Goal: Task Accomplishment & Management: Complete application form

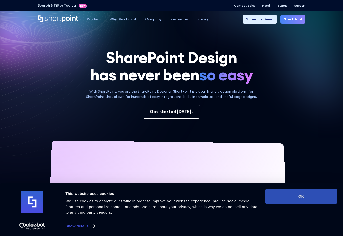
click at [297, 191] on button "OK" at bounding box center [302, 196] width 72 height 15
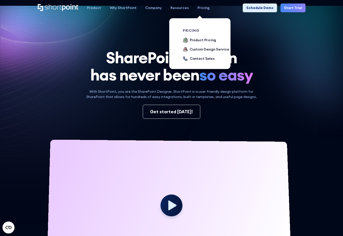
click at [200, 7] on div "Pricing" at bounding box center [204, 7] width 12 height 5
click at [199, 40] on div "Product Pricing" at bounding box center [203, 40] width 26 height 5
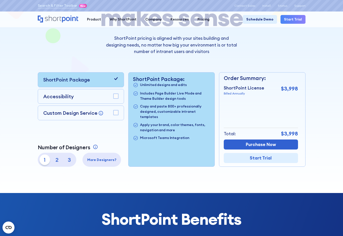
scroll to position [75, 0]
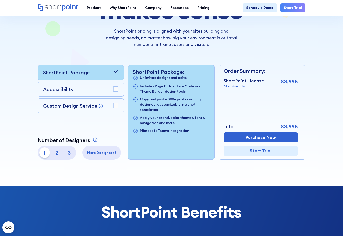
click at [57, 153] on p "2" at bounding box center [57, 153] width 11 height 11
click at [69, 152] on p "3" at bounding box center [69, 153] width 11 height 11
click at [19, 132] on div at bounding box center [171, 60] width 315 height 253
click at [45, 152] on p "1" at bounding box center [45, 153] width 11 height 11
click at [119, 89] on div "Accessibility" at bounding box center [81, 89] width 86 height 15
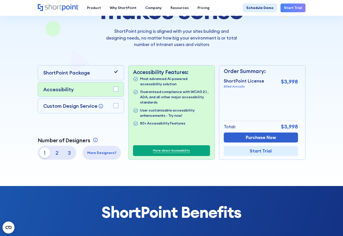
click at [117, 90] on rect at bounding box center [116, 89] width 5 height 5
click at [115, 106] on rect at bounding box center [116, 105] width 5 height 5
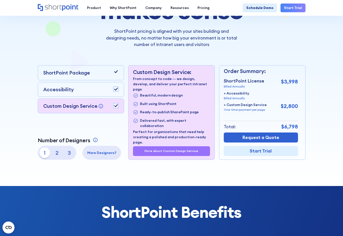
click at [115, 106] on rect at bounding box center [116, 105] width 5 height 5
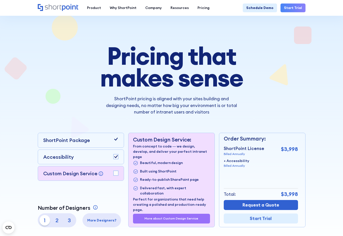
scroll to position [0, 0]
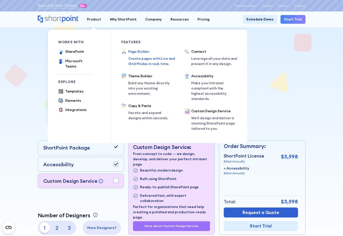
click at [140, 54] on div "Page Builder" at bounding box center [153, 51] width 50 height 5
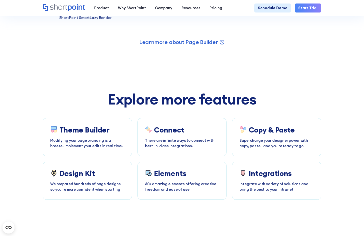
scroll to position [2178, 0]
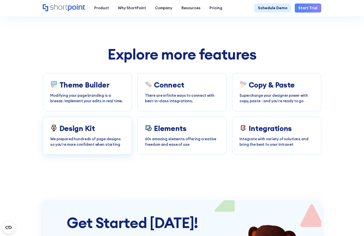
click at [80, 147] on p "We prepared hundreds of page designs so you're more confident when starting" at bounding box center [87, 141] width 74 height 11
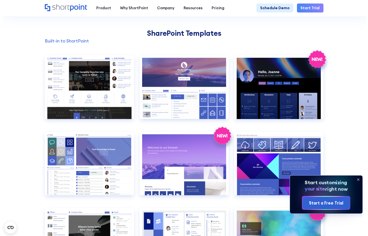
scroll to position [375, 0]
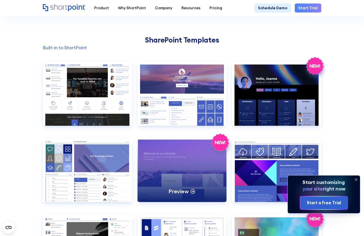
click at [203, 161] on div "Preview" at bounding box center [182, 171] width 89 height 64
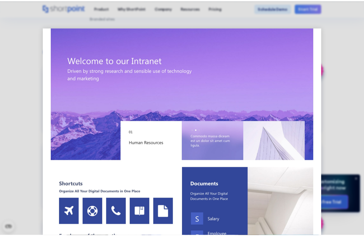
scroll to position [0, 0]
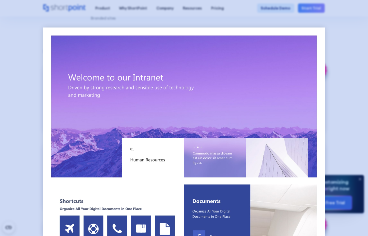
click at [22, 59] on div at bounding box center [184, 118] width 368 height 236
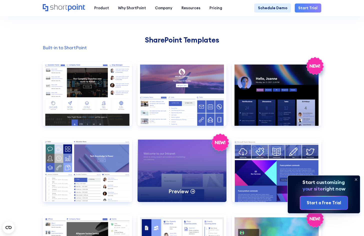
click at [193, 194] on icon at bounding box center [193, 191] width 6 height 6
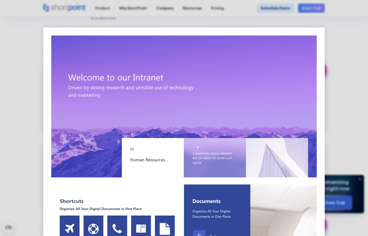
click at [326, 106] on div at bounding box center [184, 118] width 368 height 236
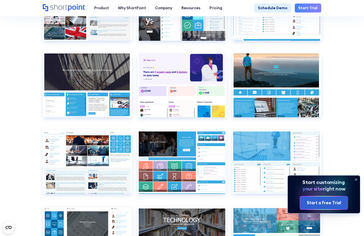
scroll to position [1877, 0]
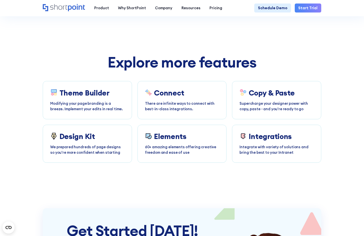
scroll to position [2214, 0]
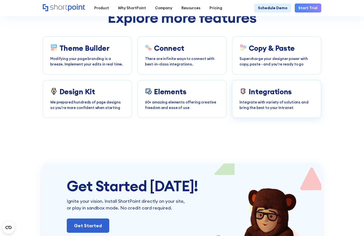
click at [271, 111] on p "Integrate with variety of solutions and bring the best to your Intranet" at bounding box center [277, 105] width 74 height 11
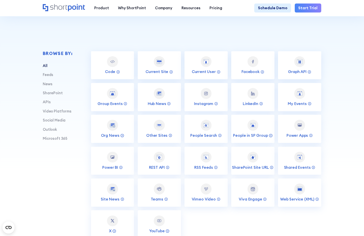
scroll to position [150, 0]
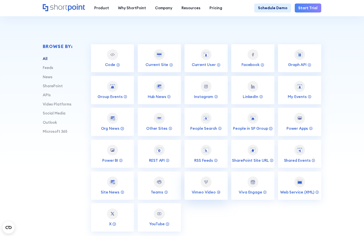
click at [214, 191] on link "Vimeo Video" at bounding box center [206, 186] width 43 height 28
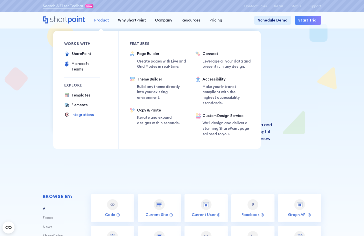
click at [102, 22] on div "Product" at bounding box center [101, 21] width 15 height 6
click at [76, 103] on div "Elements" at bounding box center [80, 105] width 16 height 6
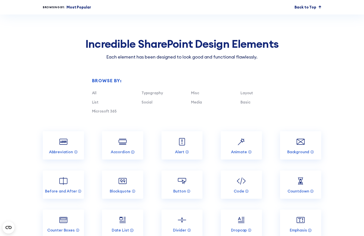
scroll to position [451, 0]
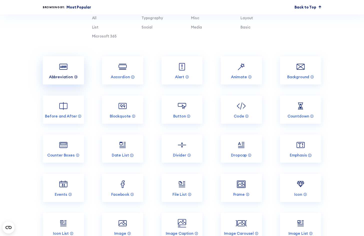
click at [74, 79] on div at bounding box center [76, 77] width 4 height 4
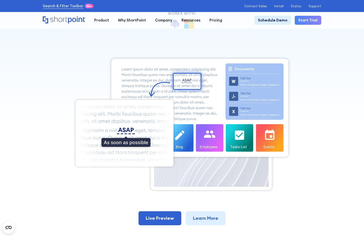
scroll to position [150, 0]
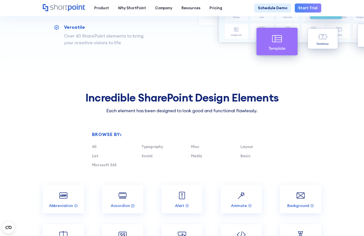
scroll to position [375, 0]
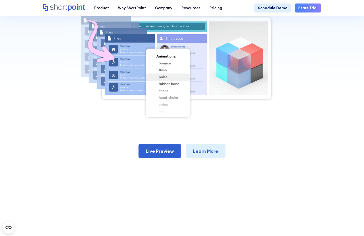
scroll to position [150, 0]
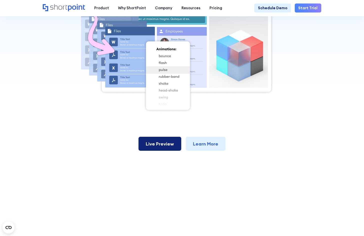
click at [161, 142] on link "Live Preview" at bounding box center [160, 144] width 43 height 14
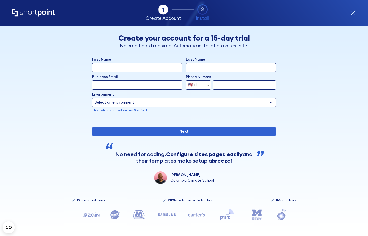
click at [122, 64] on input "First Name" at bounding box center [137, 67] width 90 height 9
type input "Jordan"
click at [188, 66] on input "Last Name" at bounding box center [231, 67] width 90 height 9
type input "Garn"
click at [118, 84] on input "Business Email" at bounding box center [137, 85] width 90 height 9
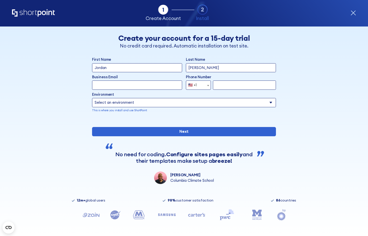
type input "jgarn@fvrl.bc.ca"
click at [223, 85] on input "form" at bounding box center [244, 85] width 63 height 9
type input "604-859-7141"
click at [209, 103] on select "Select an environment Microsoft 365 SharePoint Online SharePoint 2019 (On-Premi…" at bounding box center [184, 102] width 184 height 9
click at [92, 98] on select "Select an environment Microsoft 365 SharePoint Online SharePoint 2019 (On-Premi…" at bounding box center [184, 102] width 184 height 9
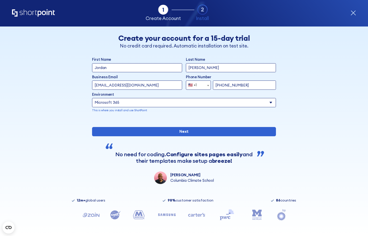
click at [164, 105] on select "Select an environment Microsoft 365 SharePoint Online SharePoint 2019 (On-Premi…" at bounding box center [184, 102] width 184 height 9
select select "SharePoint Online"
click at [92, 98] on select "Select an environment Microsoft 365 SharePoint Online SharePoint 2019 (On-Premi…" at bounding box center [184, 102] width 184 height 9
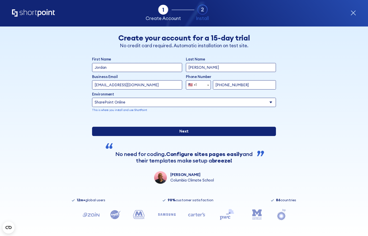
scroll to position [17, 0]
click at [170, 131] on input "Next" at bounding box center [184, 131] width 184 height 9
